Goal: Check status: Check status

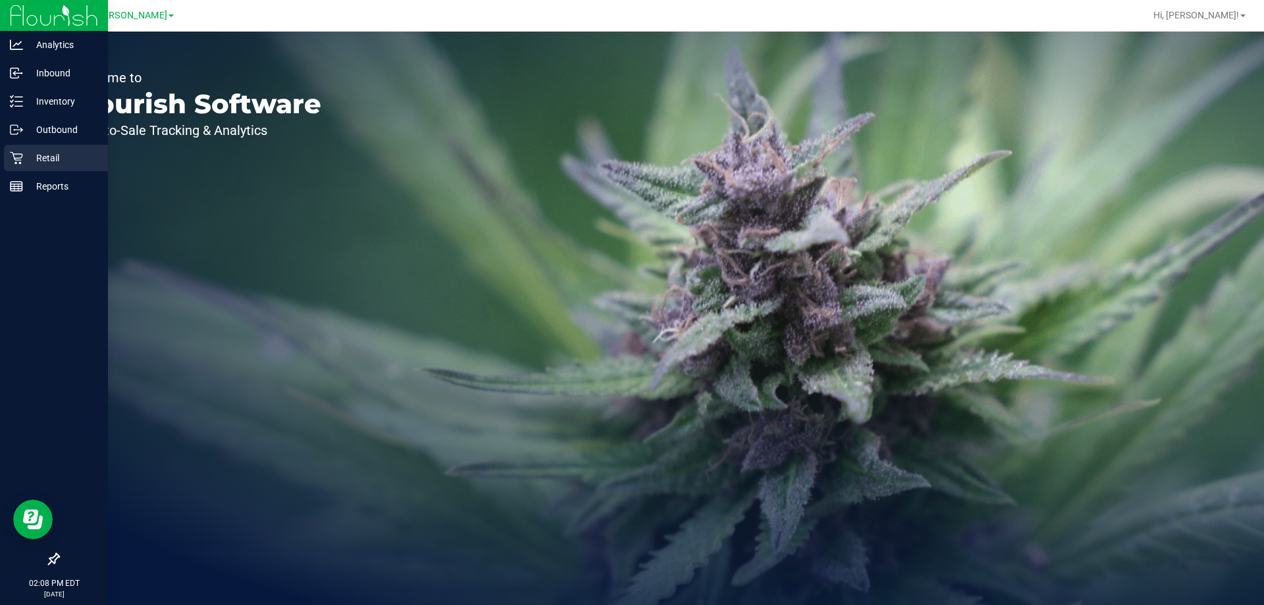
click at [31, 159] on p "Retail" at bounding box center [62, 158] width 79 height 16
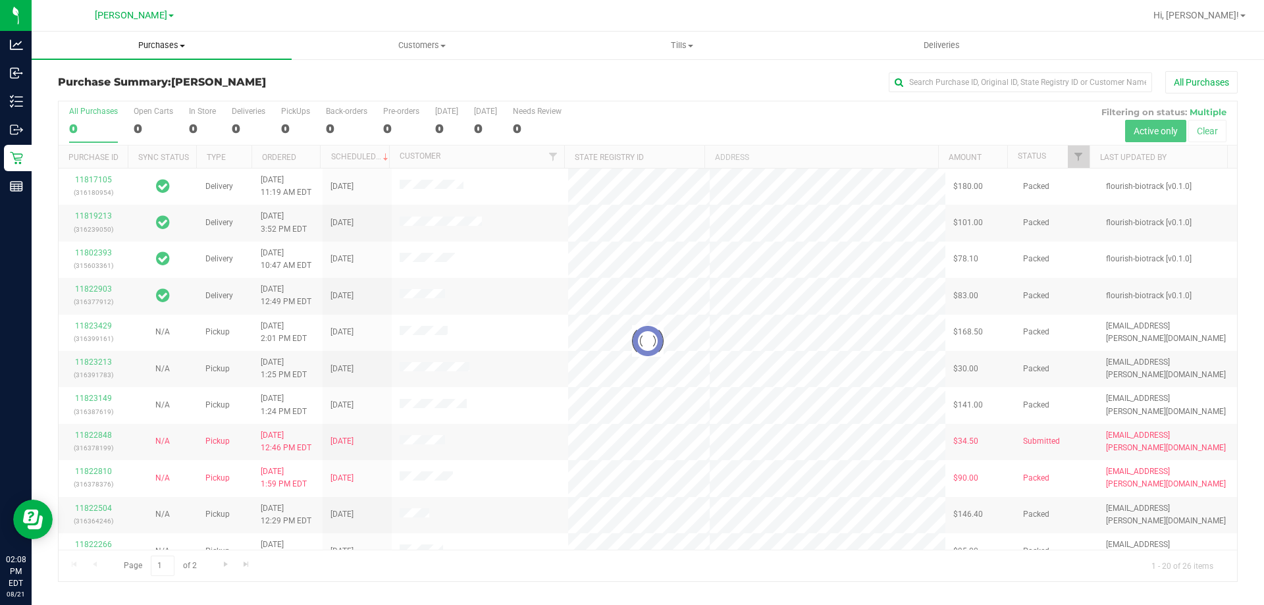
click at [169, 38] on uib-tab-heading "Purchases Summary of purchases Fulfillment All purchases" at bounding box center [162, 46] width 260 height 28
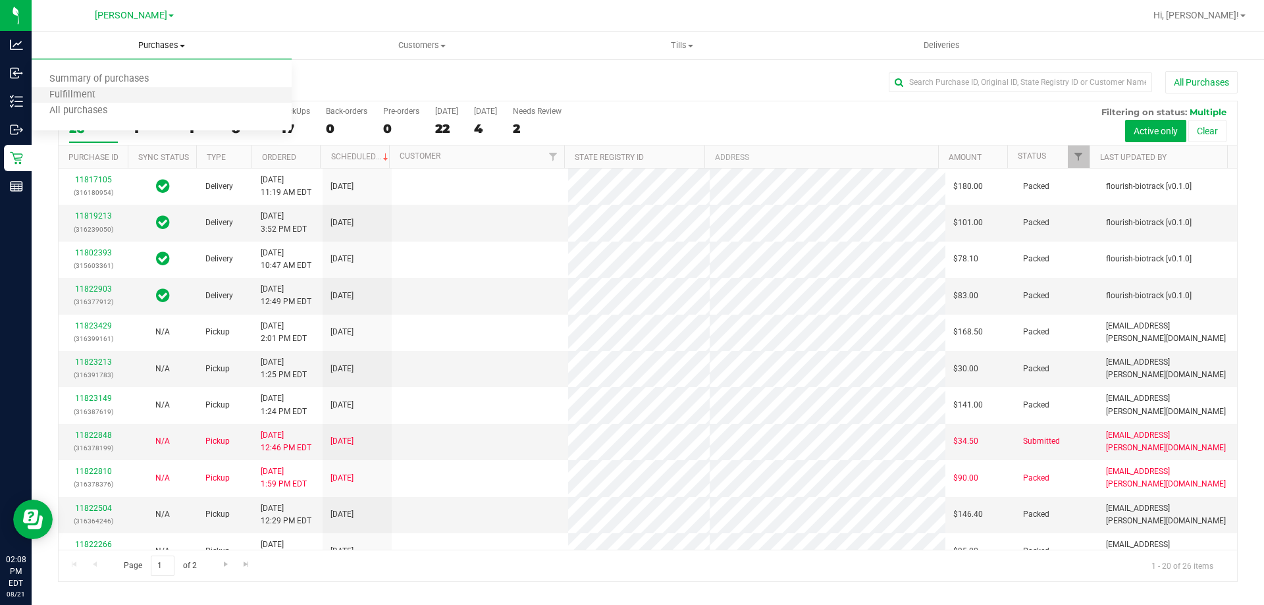
click at [126, 91] on li "Fulfillment" at bounding box center [162, 96] width 260 height 16
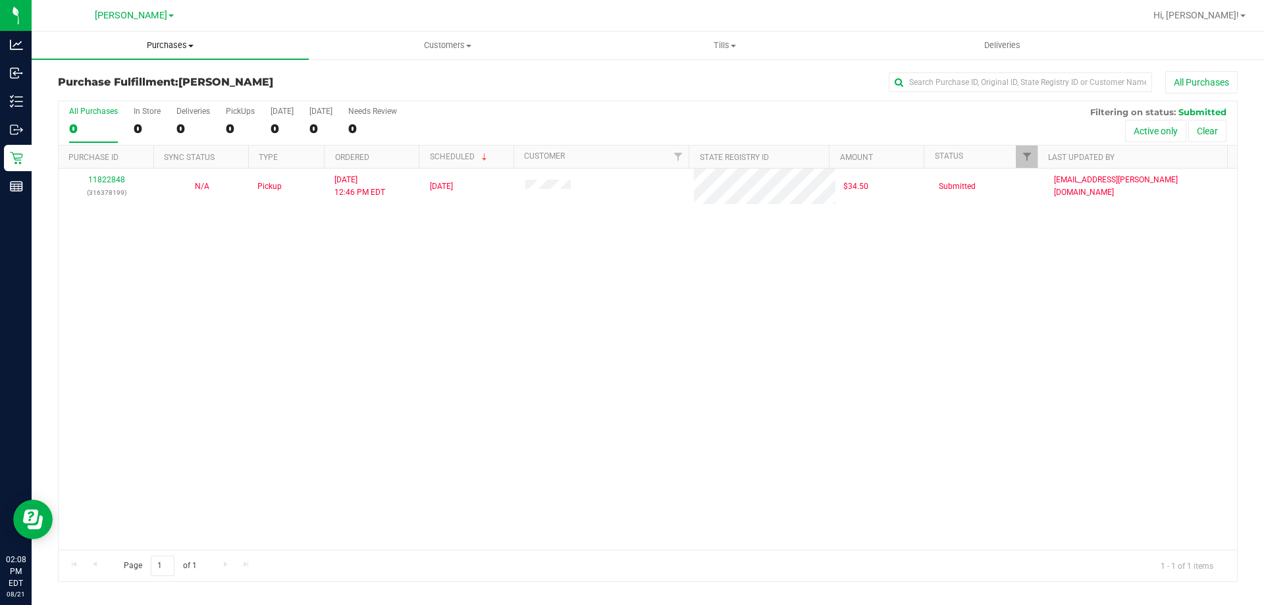
click at [157, 41] on span "Purchases" at bounding box center [170, 46] width 277 height 12
click at [133, 78] on span "Summary of purchases" at bounding box center [99, 79] width 135 height 11
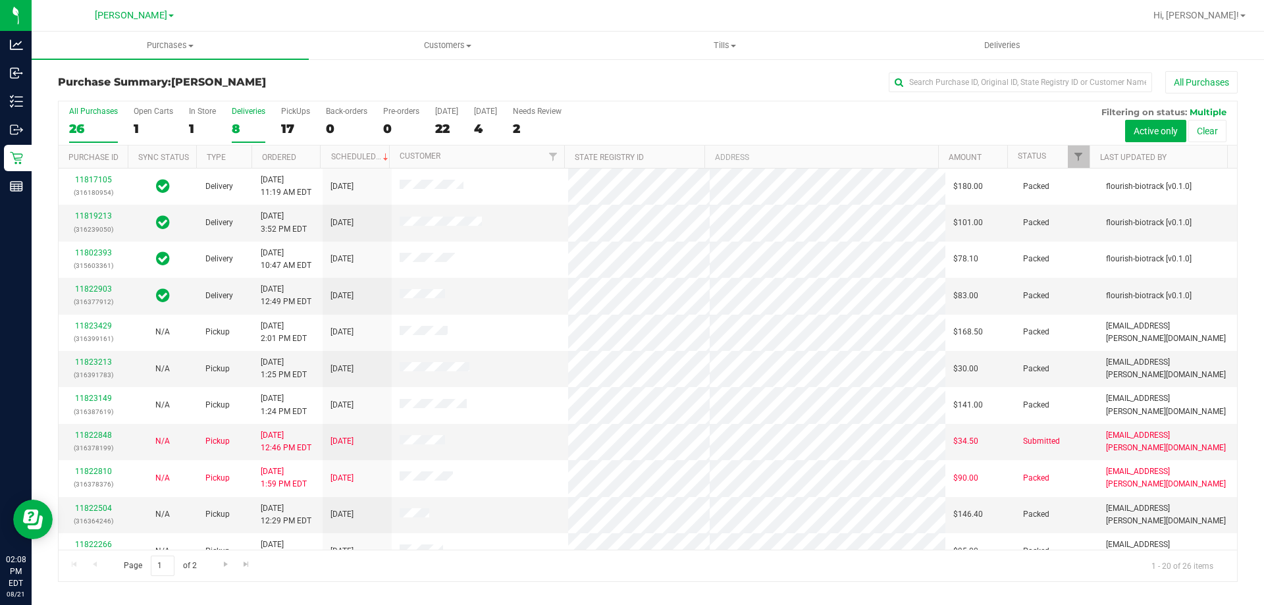
click at [236, 129] on div "8" at bounding box center [249, 128] width 34 height 15
click at [0, 0] on input "Deliveries 8" at bounding box center [0, 0] width 0 height 0
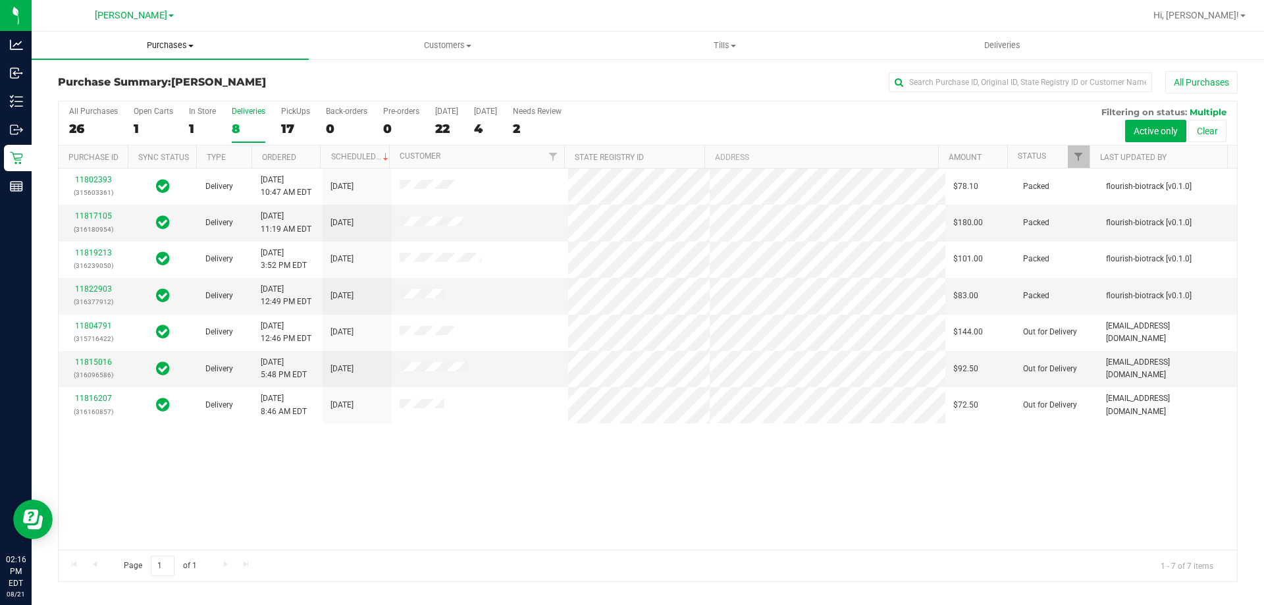
click at [177, 47] on span "Purchases" at bounding box center [170, 46] width 277 height 12
click at [111, 92] on span "Fulfillment" at bounding box center [73, 95] width 82 height 11
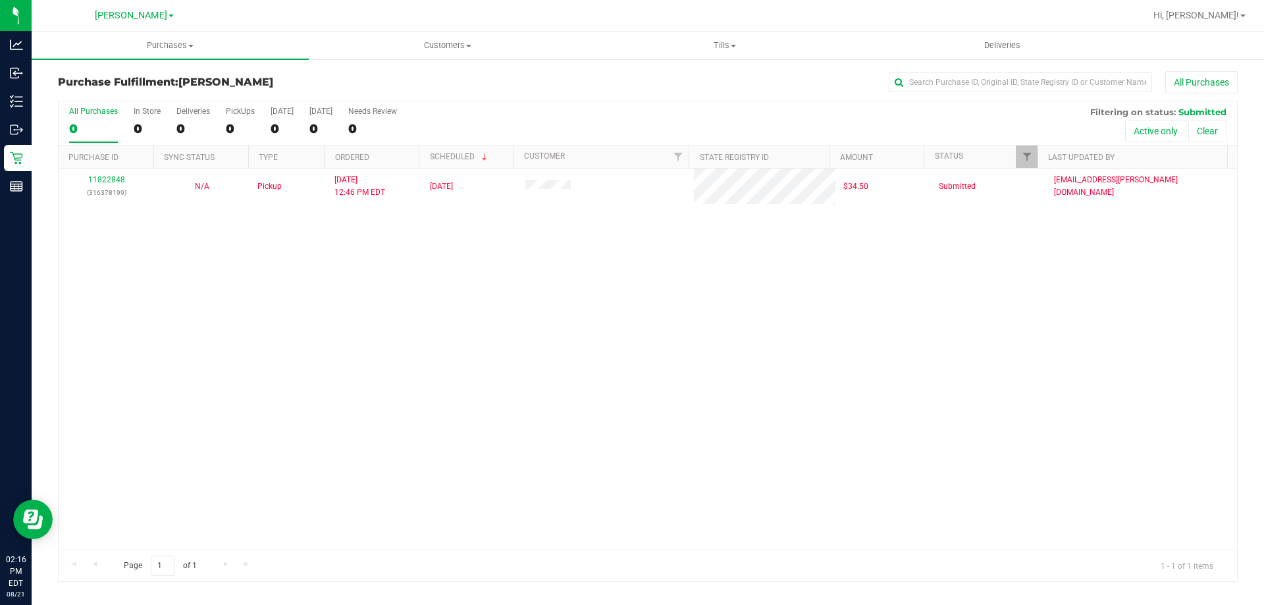
click at [660, 472] on div "11822848 (316378199) N/A Pickup [DATE] 12:46 PM EDT 8/21/2025 $34.50 Submitted …" at bounding box center [648, 359] width 1178 height 381
